Goal: Task Accomplishment & Management: Manage account settings

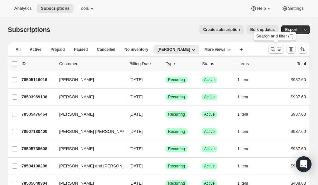
click at [274, 48] on icon "Search and filter results" at bounding box center [273, 49] width 4 height 4
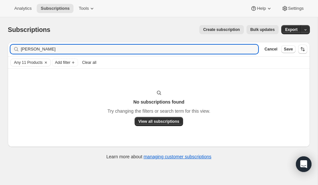
type input "[PERSON_NAME]"
click at [94, 62] on span "Clear all" at bounding box center [89, 62] width 14 height 5
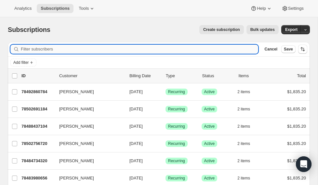
click at [45, 51] on input "Filter subscribers" at bounding box center [139, 49] width 237 height 9
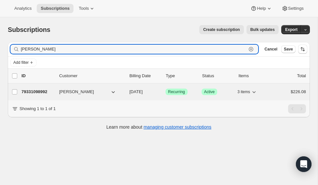
type input "[PERSON_NAME]"
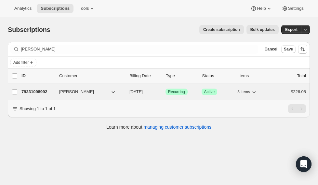
click at [44, 91] on p "79331098992" at bounding box center [37, 91] width 33 height 7
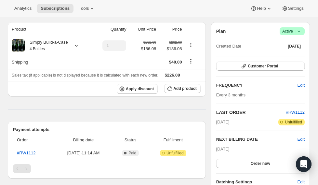
scroll to position [59, 0]
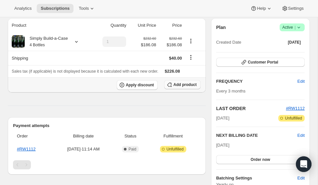
click at [172, 85] on icon "button" at bounding box center [169, 84] width 7 height 7
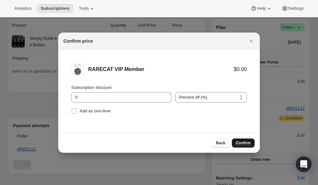
click at [242, 138] on button "Confirm" at bounding box center [243, 142] width 23 height 9
